Goal: Check status: Check status

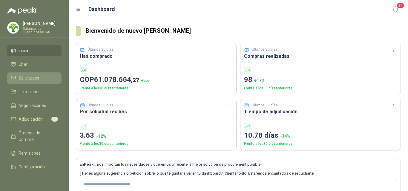
click at [21, 78] on span "Solicitudes" at bounding box center [28, 78] width 21 height 7
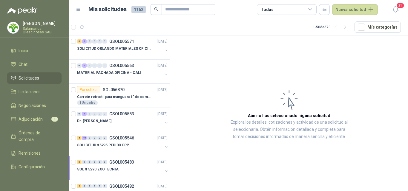
click at [40, 24] on p "[PERSON_NAME]" at bounding box center [42, 23] width 39 height 4
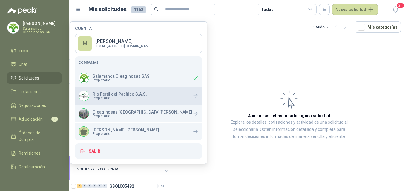
click at [117, 100] on div "Rio Fertil del Pacífico S.A.S. Propietario" at bounding box center [112, 96] width 68 height 10
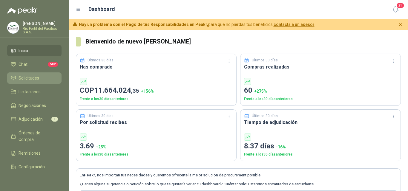
click at [36, 77] on span "Solicitudes" at bounding box center [28, 78] width 21 height 7
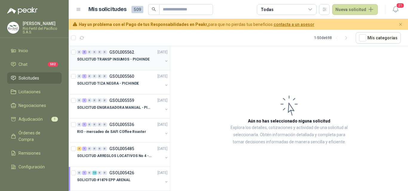
click at [117, 64] on div at bounding box center [120, 65] width 86 height 5
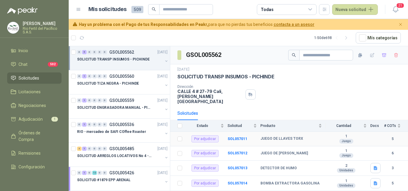
scroll to position [18, 0]
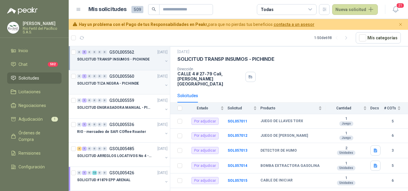
click at [104, 87] on div at bounding box center [120, 89] width 86 height 5
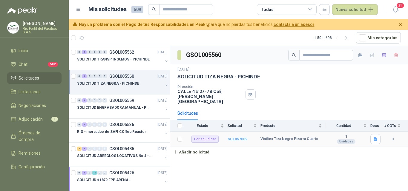
click at [242, 137] on b "SOL057009" at bounding box center [237, 139] width 20 height 4
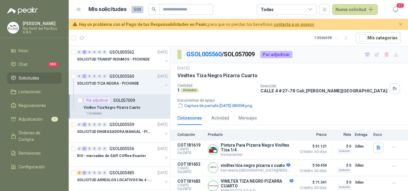
scroll to position [4, 0]
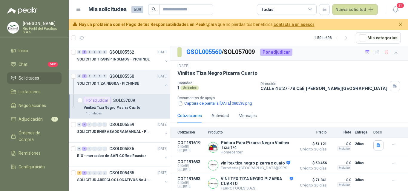
click at [125, 111] on div "Viniltex Tiza Negro Pizarra Cuarto" at bounding box center [126, 107] width 84 height 7
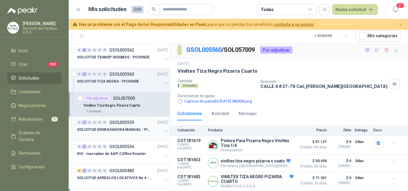
click at [124, 135] on div at bounding box center [120, 135] width 86 height 5
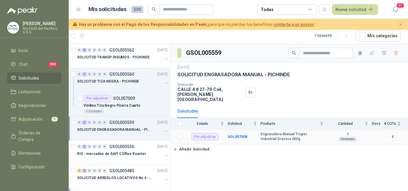
click at [238, 135] on td "SOL057008" at bounding box center [243, 137] width 33 height 15
click at [238, 135] on b "SOL057008" at bounding box center [237, 137] width 20 height 4
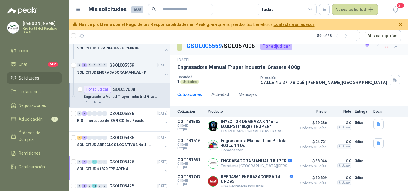
scroll to position [60, 0]
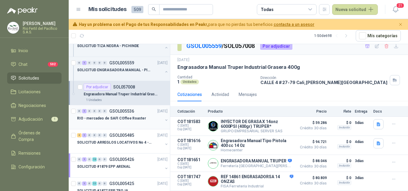
click at [123, 124] on div at bounding box center [120, 124] width 86 height 5
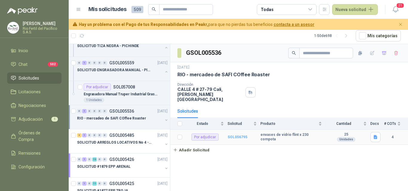
click at [239, 135] on b "SOL056795" at bounding box center [237, 137] width 20 height 4
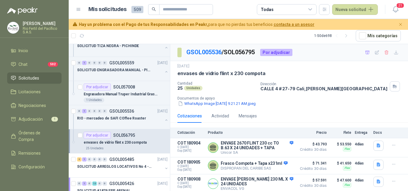
scroll to position [24, 0]
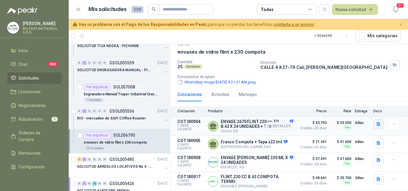
click at [376, 123] on icon "button" at bounding box center [378, 124] width 5 height 5
click at [366, 110] on button "image.png" at bounding box center [361, 109] width 26 height 6
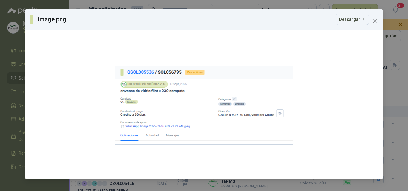
click at [375, 21] on icon "close" at bounding box center [374, 21] width 5 height 5
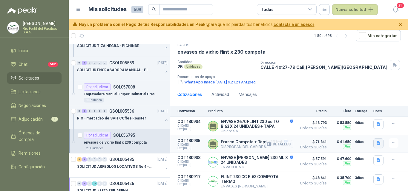
click at [376, 142] on icon "button" at bounding box center [378, 143] width 4 height 4
click at [359, 130] on button "image.png" at bounding box center [361, 129] width 26 height 6
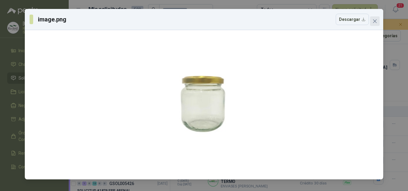
click at [375, 18] on button "Close" at bounding box center [375, 21] width 10 height 10
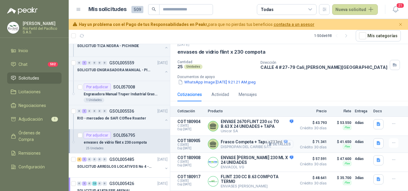
click at [282, 144] on button "Detalles" at bounding box center [279, 144] width 28 height 8
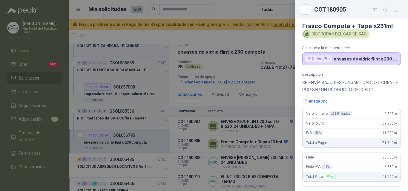
scroll to position [0, 0]
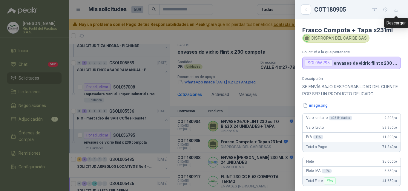
click at [397, 9] on icon "button" at bounding box center [395, 9] width 5 height 5
click at [246, 166] on div at bounding box center [204, 95] width 408 height 191
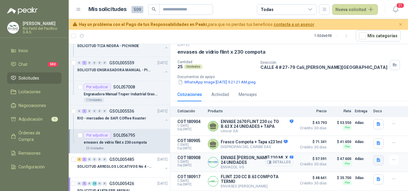
click at [376, 159] on icon "button" at bounding box center [378, 160] width 4 height 4
click at [358, 144] on button "image.png" at bounding box center [361, 146] width 26 height 6
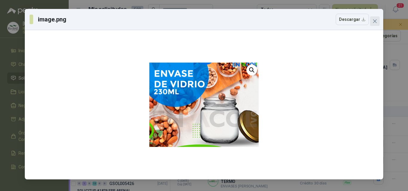
click at [374, 24] on button "Close" at bounding box center [375, 21] width 10 height 10
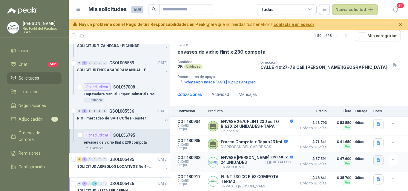
click at [376, 160] on icon "button" at bounding box center [378, 160] width 4 height 4
click at [362, 147] on button "image.png" at bounding box center [361, 146] width 26 height 6
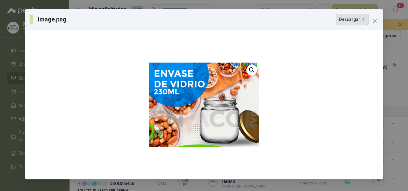
click at [349, 22] on button "Descargar" at bounding box center [351, 19] width 33 height 11
click at [405, 122] on div "image.png Descargar" at bounding box center [204, 95] width 408 height 191
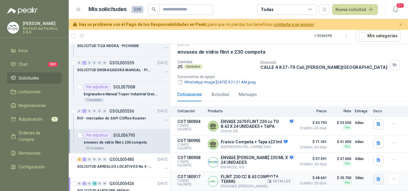
click at [376, 180] on icon "button" at bounding box center [378, 180] width 4 height 4
click at [362, 165] on button "image.png" at bounding box center [361, 166] width 26 height 6
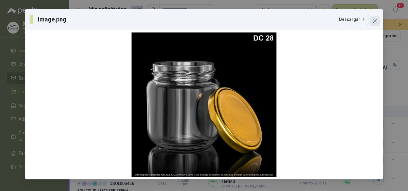
click at [377, 21] on span "Close" at bounding box center [375, 21] width 10 height 5
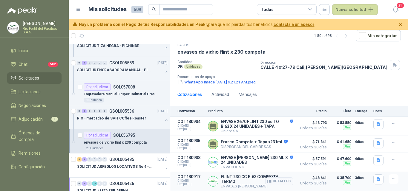
click at [323, 183] on article "COT180917 C: [DATE] Exp: [DATE] [PERSON_NAME] 230 CC B.63 COMPOTA TERMO ENVASES…" at bounding box center [288, 181] width 237 height 19
click at [284, 182] on button "Detalles" at bounding box center [279, 182] width 28 height 8
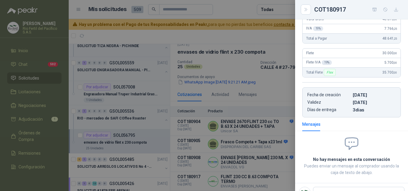
scroll to position [55, 0]
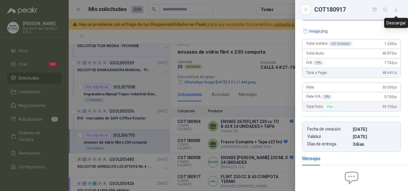
click at [394, 12] on icon "button" at bounding box center [395, 9] width 5 height 5
click at [126, 140] on div at bounding box center [204, 95] width 408 height 191
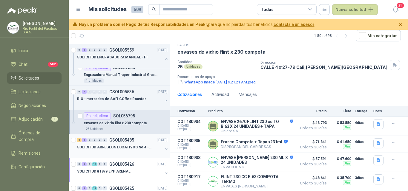
scroll to position [90, 0]
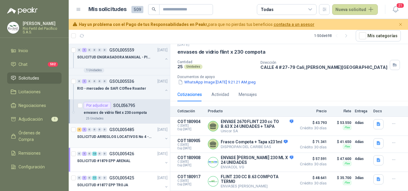
click at [134, 138] on p "SOLICITUD ARREGLOS LOCATIVOS No 4 - PICHINDE" at bounding box center [114, 137] width 74 height 6
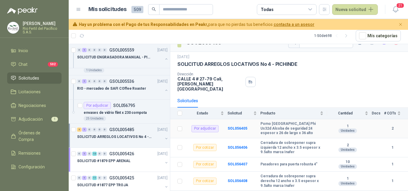
scroll to position [15, 0]
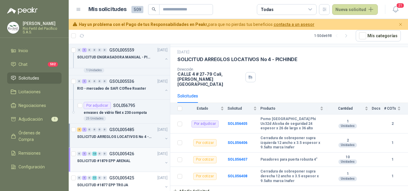
click at [122, 155] on p "GSOL005426" at bounding box center [121, 154] width 25 height 4
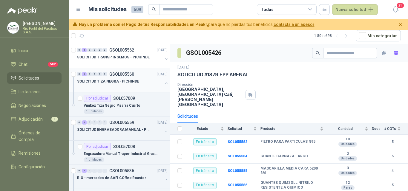
click at [124, 90] on div "0 1 0 0 0 0 GSOL005560 [DATE] SOLICITUD TIZA NEGRA - PICHINDE" at bounding box center [119, 80] width 101 height 24
click at [119, 63] on div at bounding box center [120, 63] width 86 height 5
